Goal: Find specific page/section: Find specific page/section

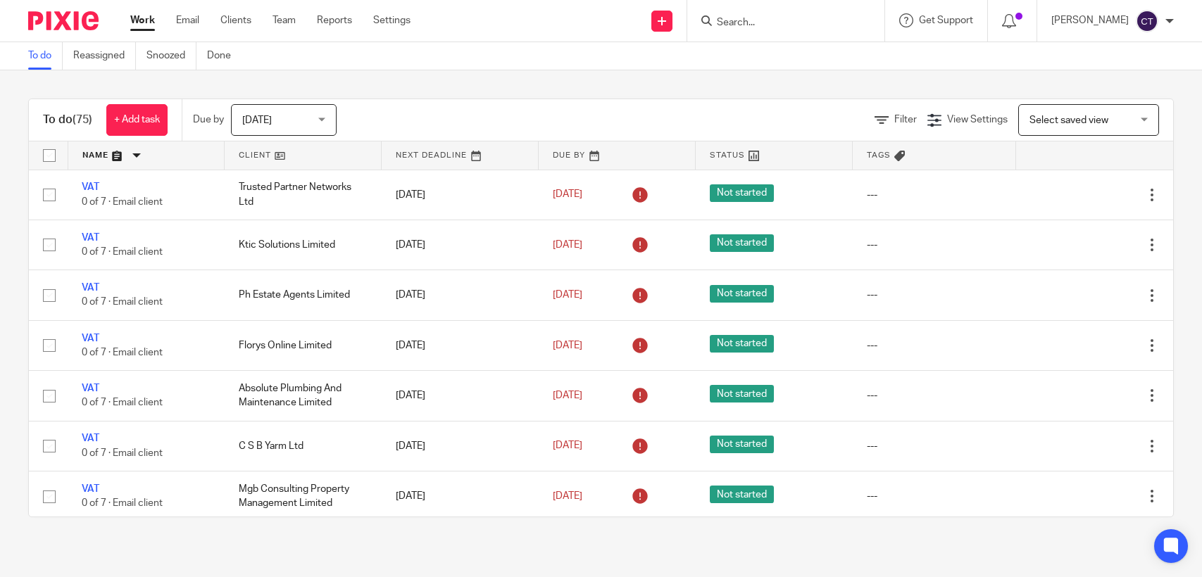
click at [751, 21] on input "Search" at bounding box center [779, 23] width 127 height 13
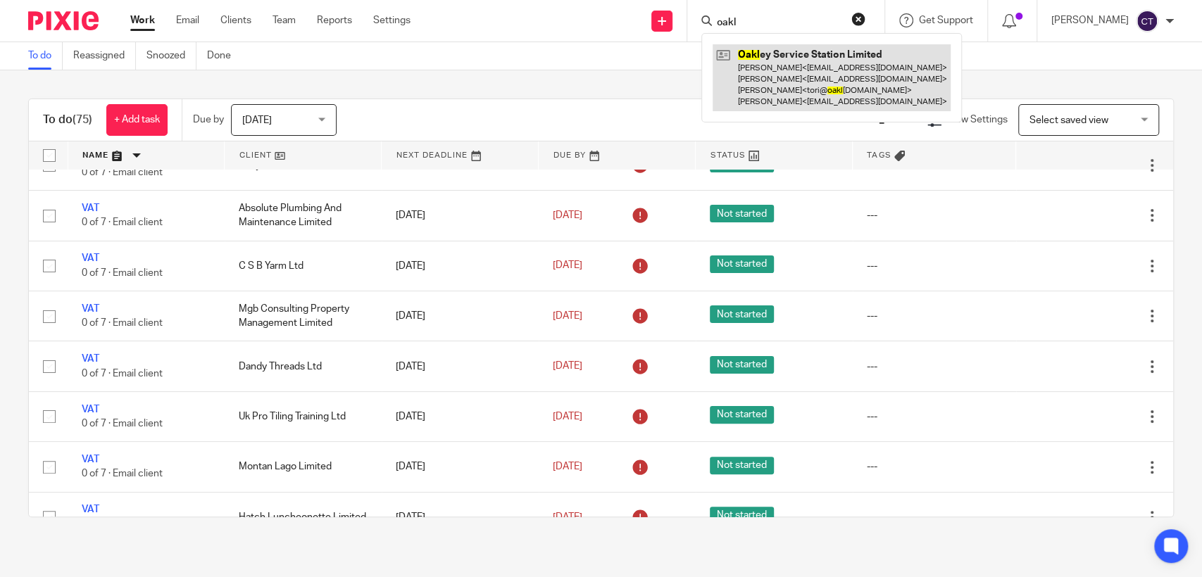
type input "oakl"
click at [767, 85] on link at bounding box center [832, 77] width 238 height 67
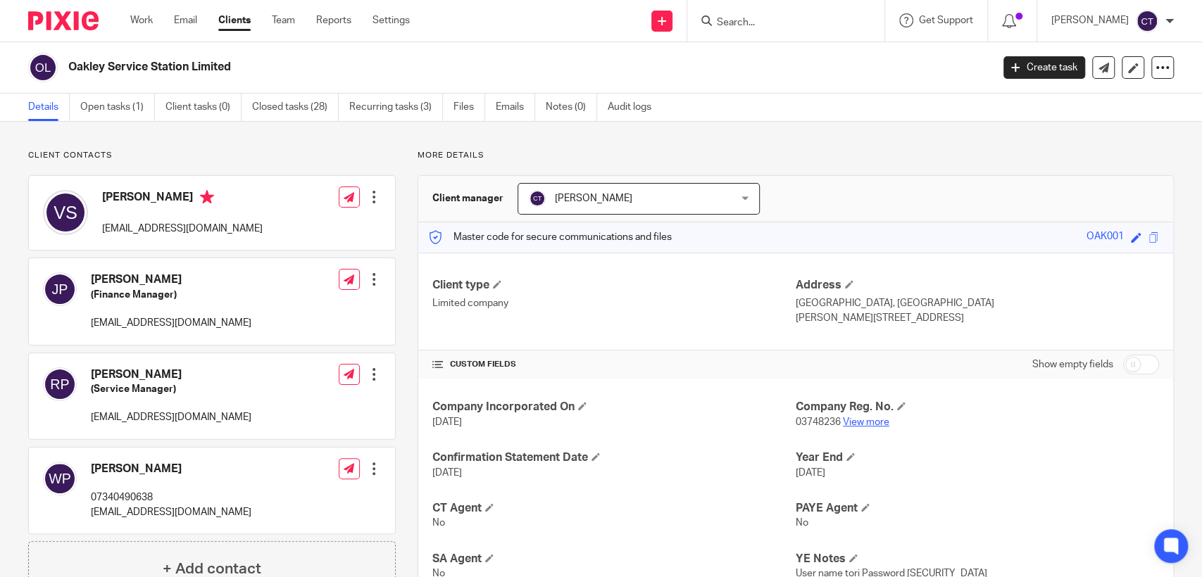
click at [877, 423] on link "View more" at bounding box center [866, 423] width 46 height 10
